Goal: Navigation & Orientation: Find specific page/section

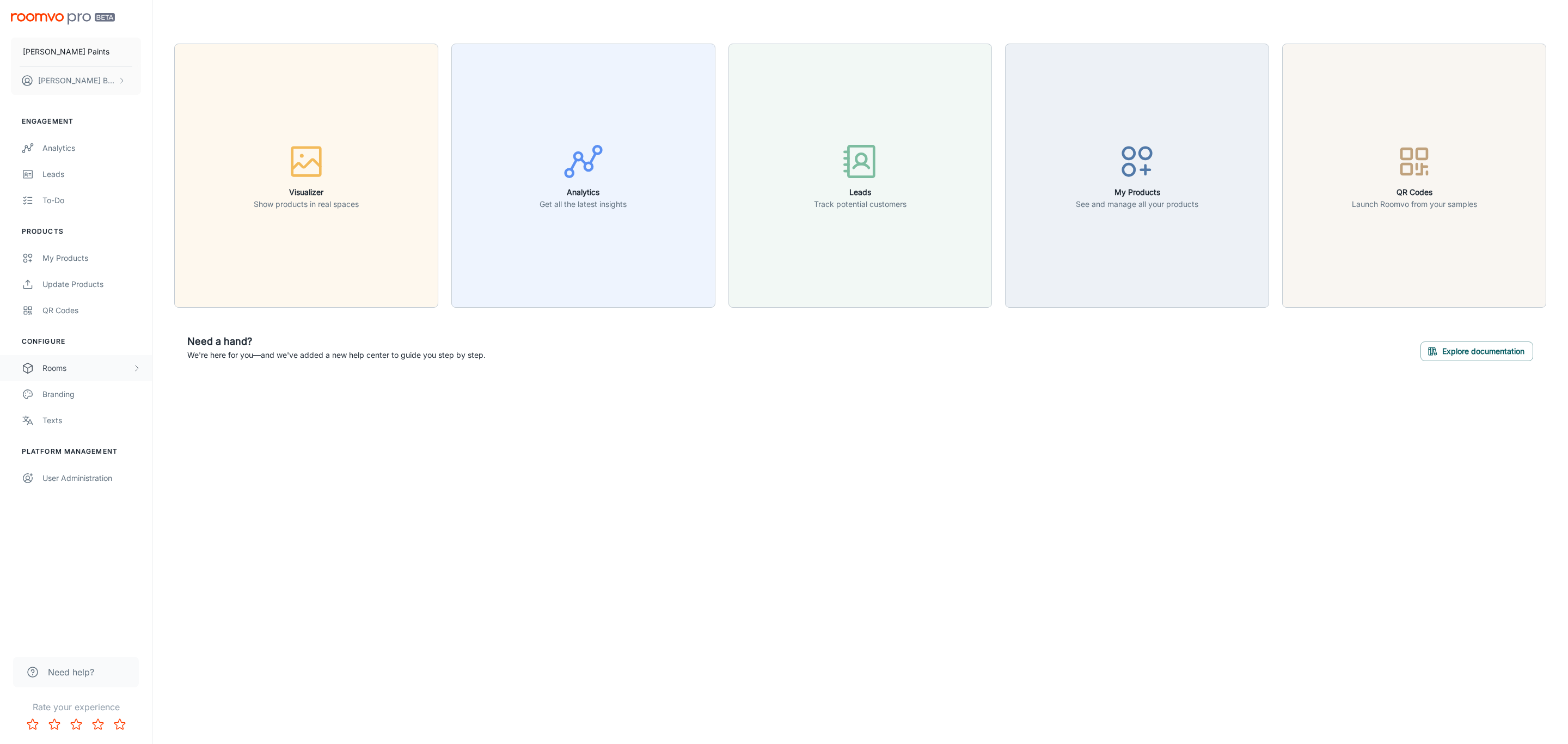
click at [138, 369] on icon "scrollable content" at bounding box center [136, 368] width 9 height 9
click at [84, 448] on div "Custom Rooms" at bounding box center [92, 447] width 99 height 12
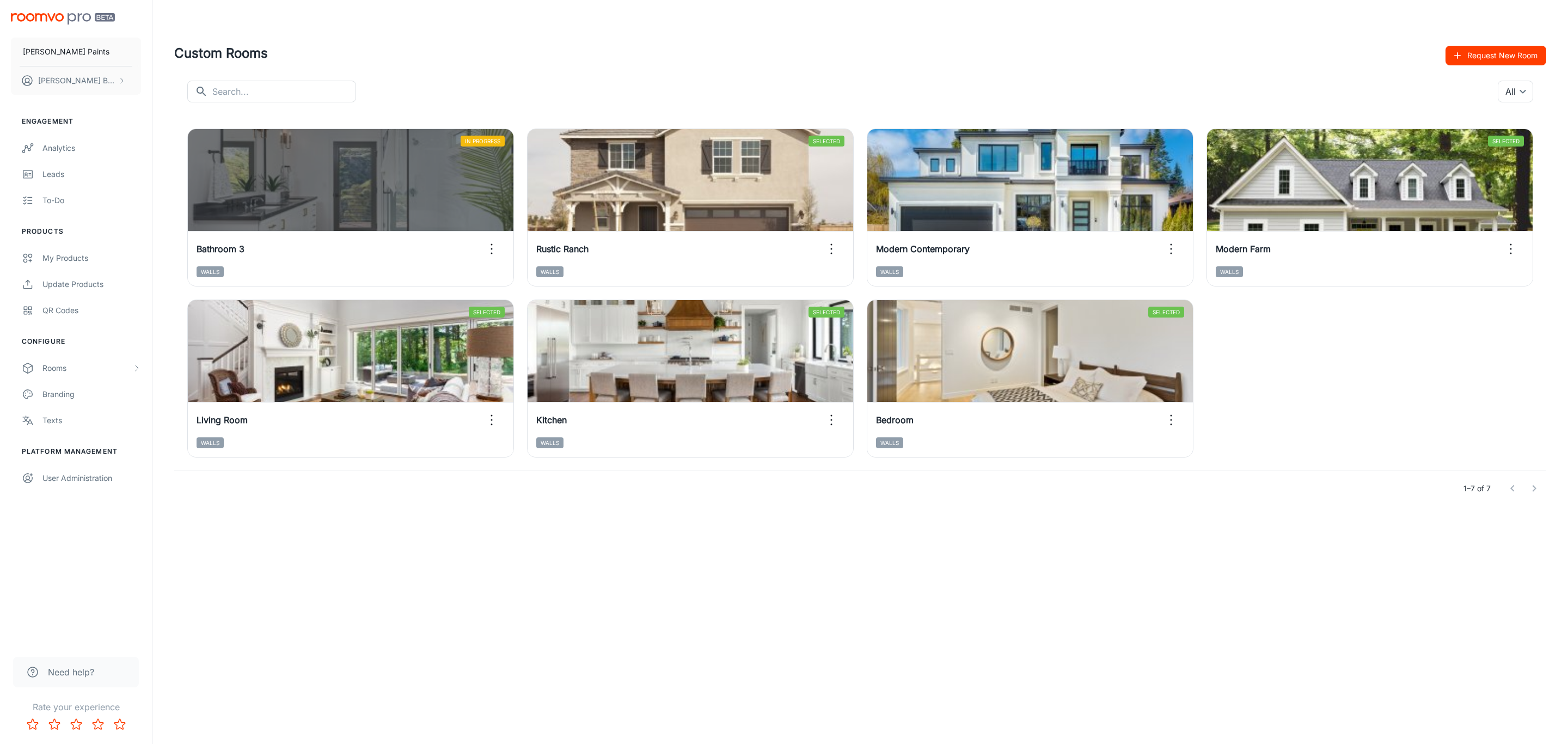
click at [644, 626] on div "[PERSON_NAME] Paints [PERSON_NAME] Engagement Analytics Leads To-do Products My…" at bounding box center [784, 372] width 1568 height 744
click at [72, 266] on link "My Products" at bounding box center [76, 258] width 152 height 26
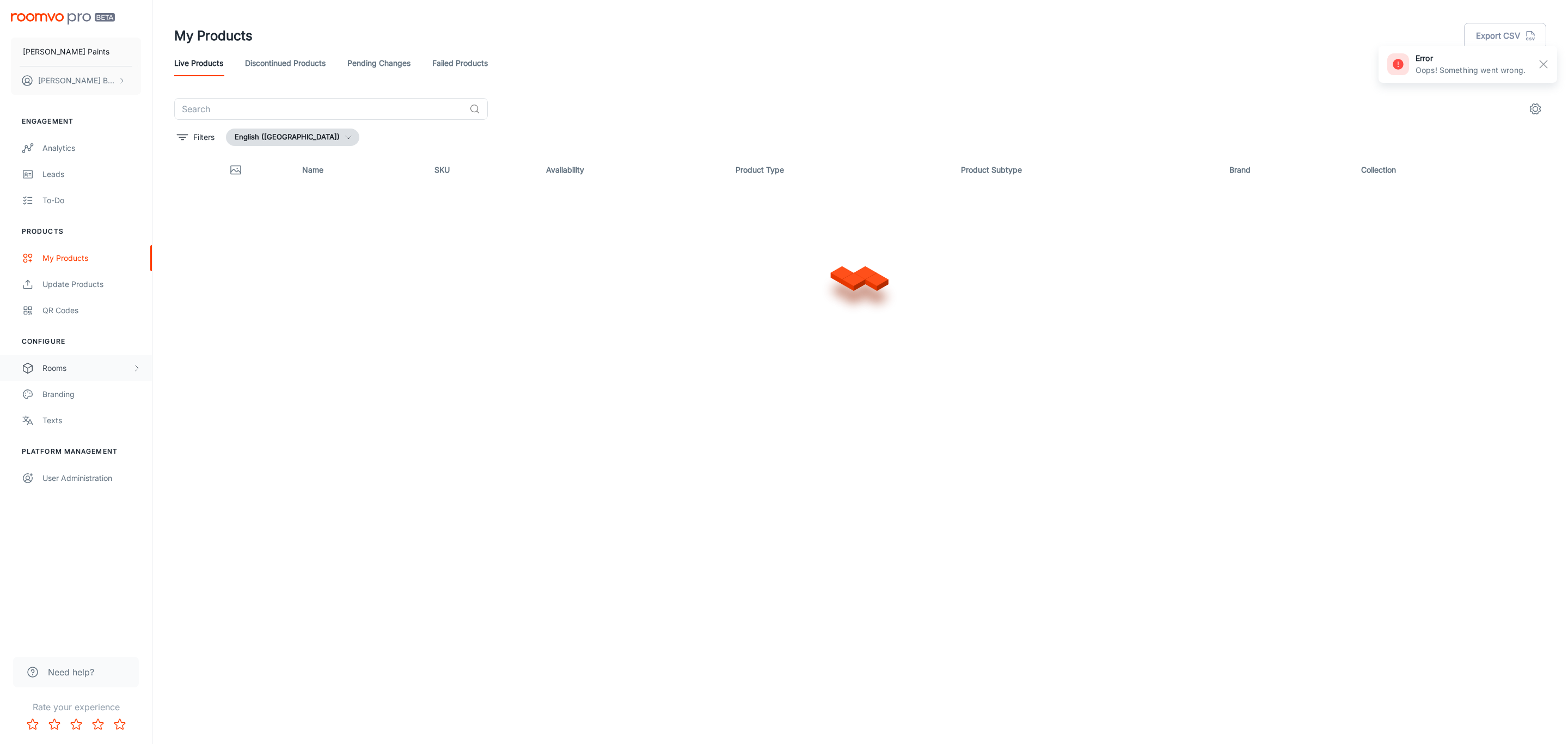
drag, startPoint x: 71, startPoint y: 359, endPoint x: 83, endPoint y: 379, distance: 23.3
click at [72, 359] on div "Rooms" at bounding box center [76, 368] width 152 height 26
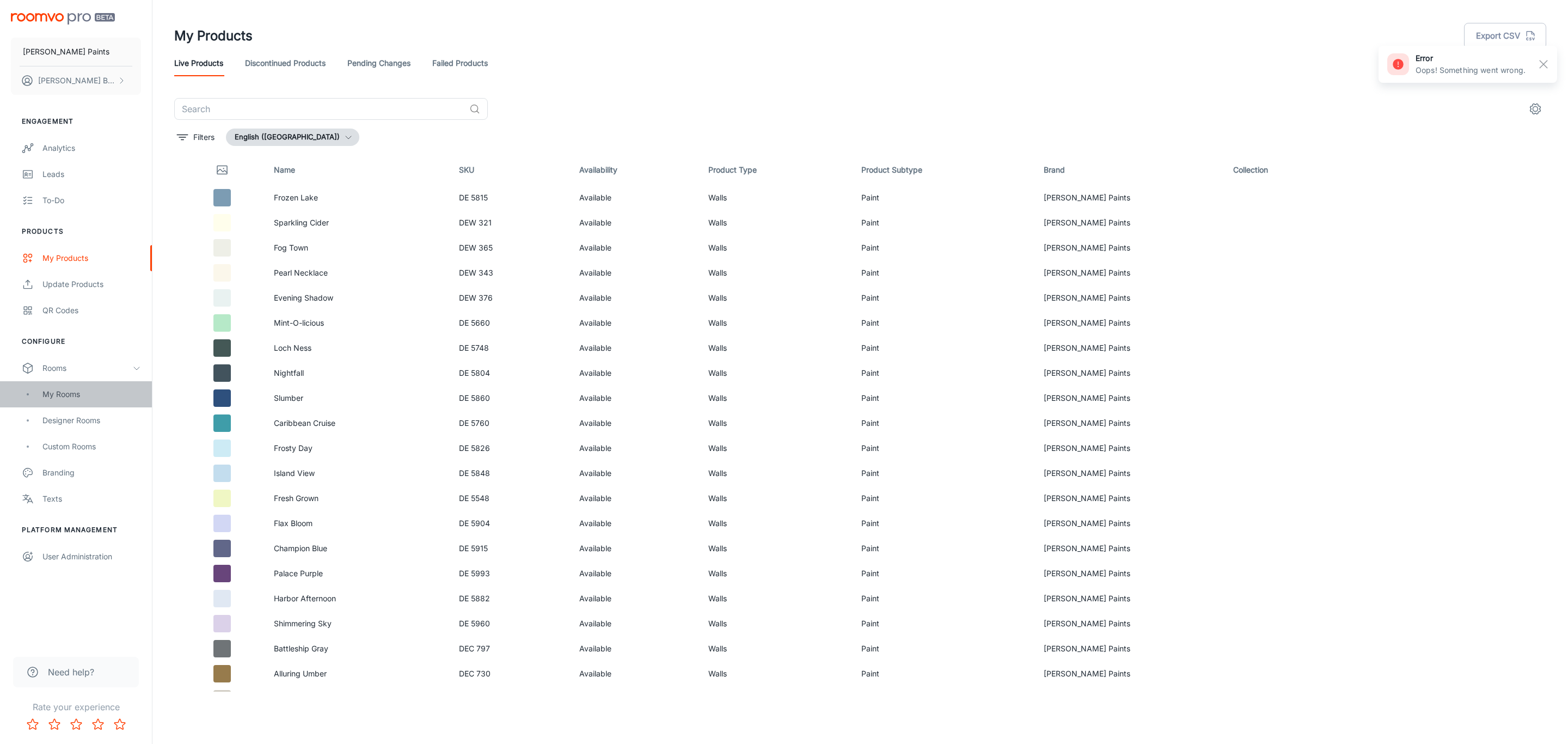
click at [75, 402] on div "My Rooms" at bounding box center [76, 394] width 152 height 26
